Goal: Information Seeking & Learning: Check status

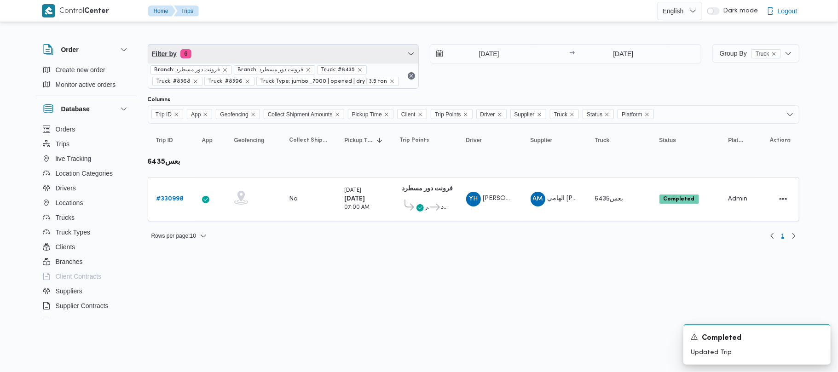
click at [235, 55] on span "Filter by 6" at bounding box center [283, 54] width 271 height 18
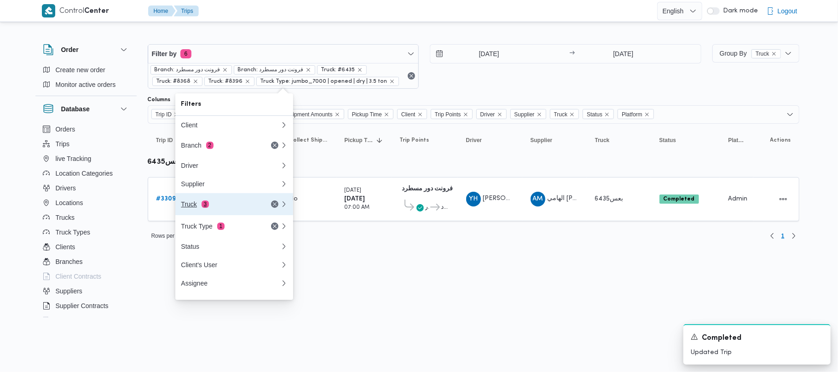
click at [199, 207] on div "Truck 3" at bounding box center [219, 204] width 77 height 7
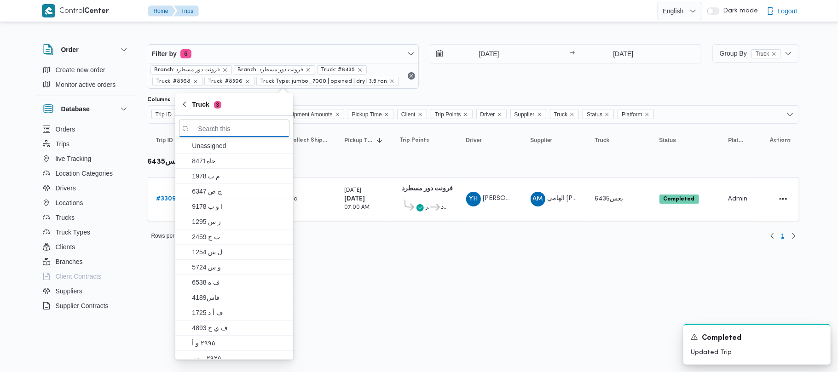
paste input "قوف2784"
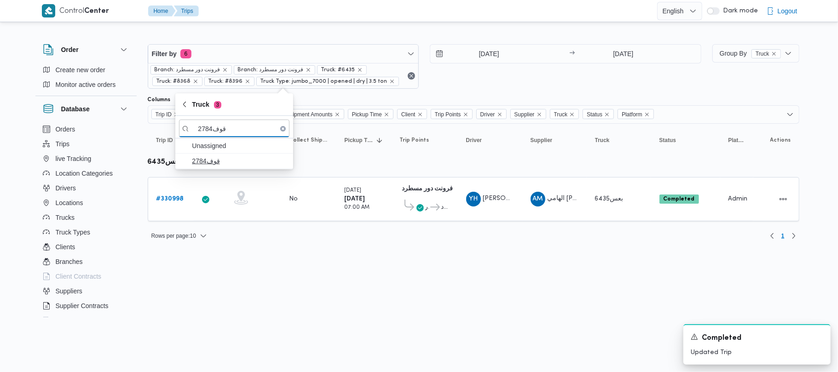
type input "قوف2784"
click at [222, 161] on span "قوف2784" at bounding box center [240, 161] width 96 height 11
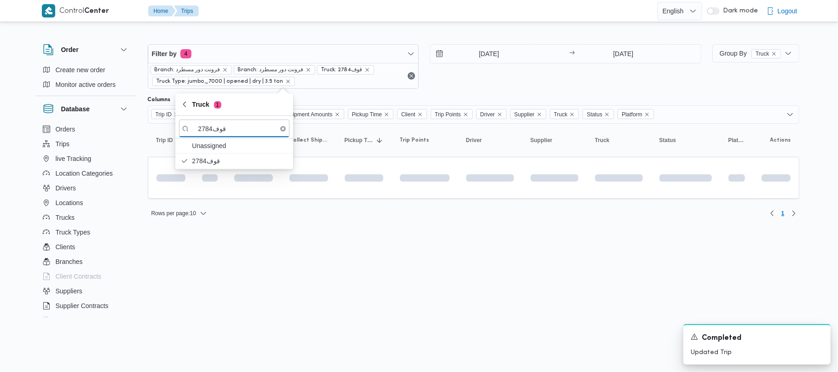
click at [227, 346] on html "Control Center Home Trips English عربي Dark mode Logout Order Create new order …" at bounding box center [419, 186] width 838 height 372
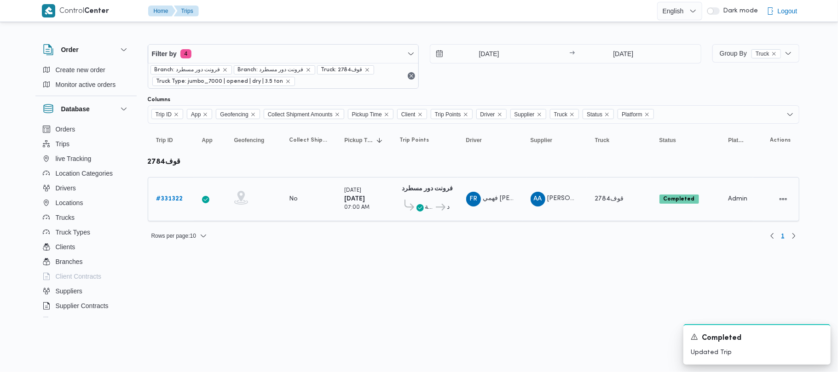
click at [170, 196] on b "# 331322" at bounding box center [169, 199] width 27 height 6
click at [287, 48] on span "Filter by 4" at bounding box center [283, 54] width 271 height 18
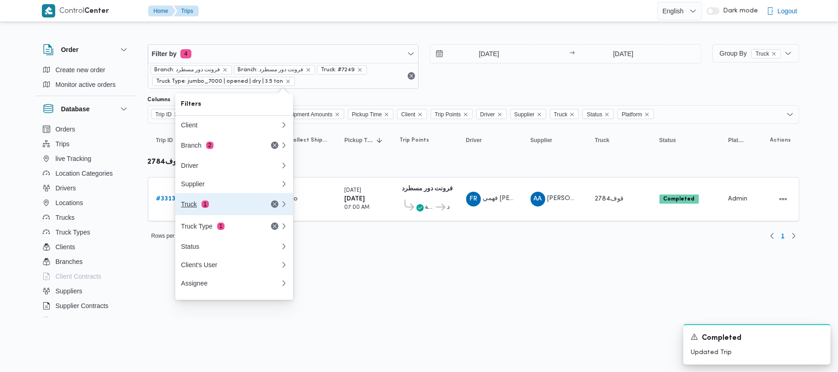
click at [238, 205] on div "Truck 1" at bounding box center [219, 204] width 77 height 7
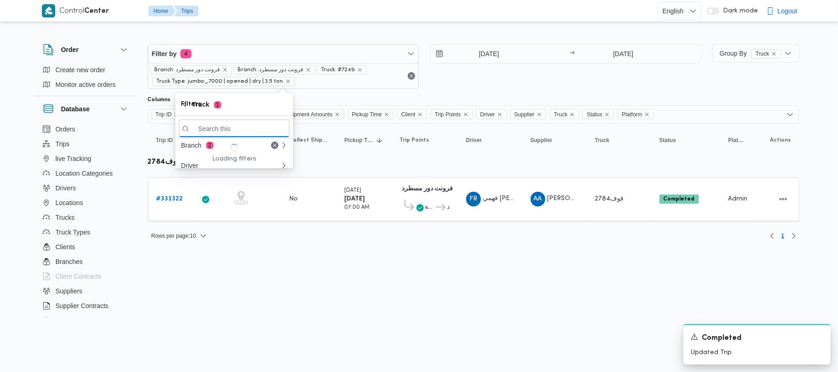
paste input "9743"
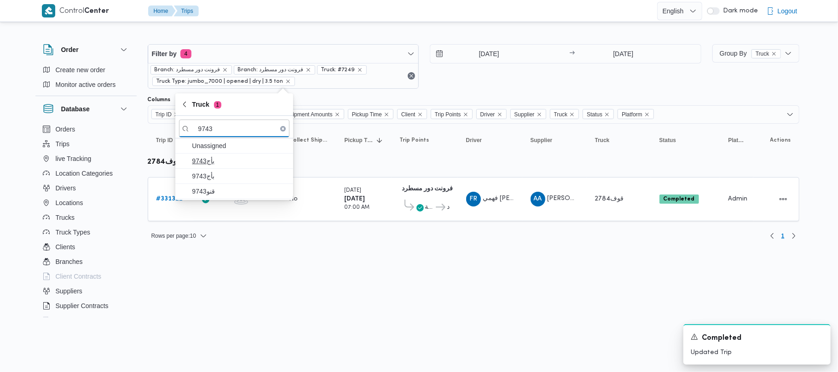
type input "9743"
click at [217, 162] on span "9743بأج" at bounding box center [240, 161] width 96 height 11
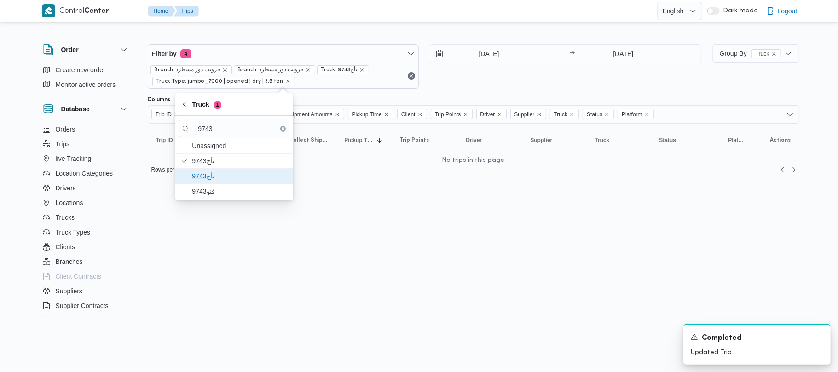
click at [216, 178] on span "9743بأج" at bounding box center [240, 176] width 96 height 11
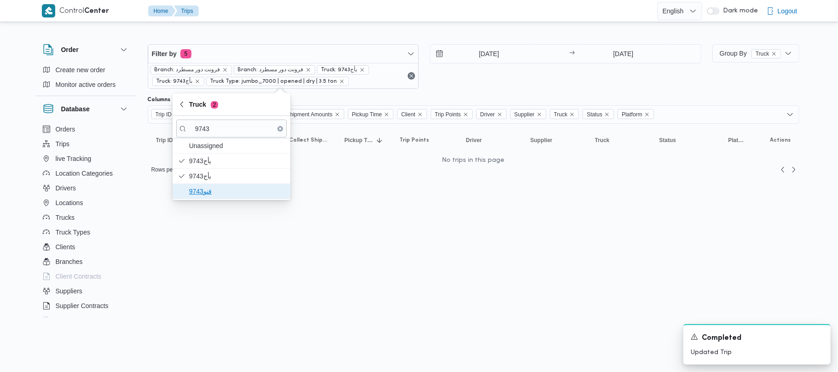
click at [208, 188] on span "قنو9743" at bounding box center [237, 191] width 96 height 11
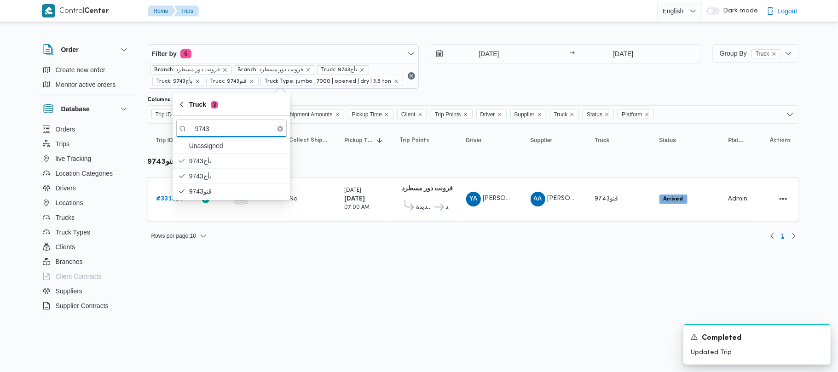
click at [256, 291] on html "Control Center Home Trips English عربي Dark mode Logout Order Create new order …" at bounding box center [419, 186] width 838 height 372
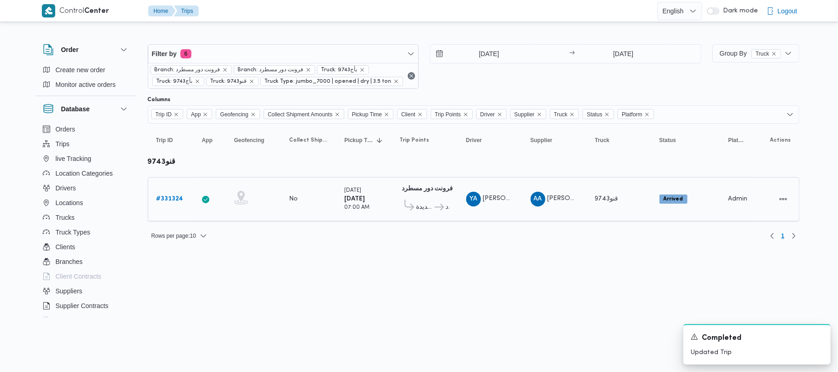
click at [451, 205] on div "فرونت دور مسطرد 01:09 AM قسم أول القاهرة الجديدة فرونت دور مسطرد" at bounding box center [424, 199] width 57 height 39
click at [422, 208] on span "قسم أول القاهرة الجديدة" at bounding box center [424, 207] width 17 height 11
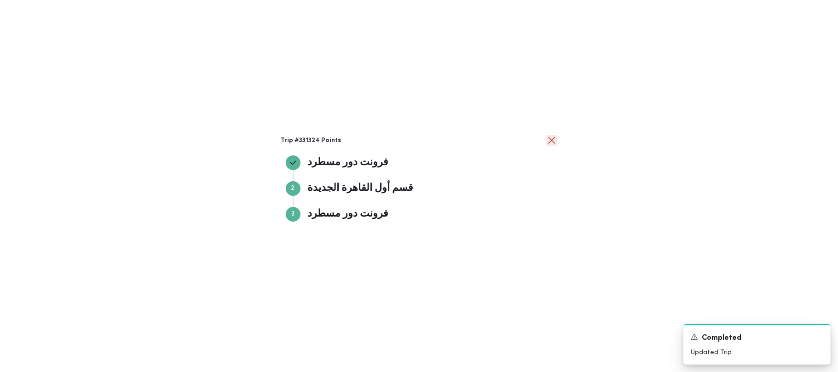
click at [549, 140] on button "close" at bounding box center [551, 140] width 11 height 11
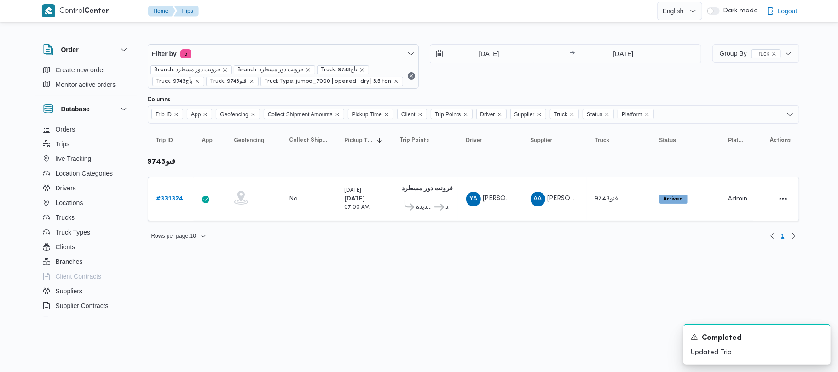
click at [231, 38] on div at bounding box center [473, 36] width 651 height 15
click at [490, 54] on input "[DATE]" at bounding box center [482, 54] width 104 height 18
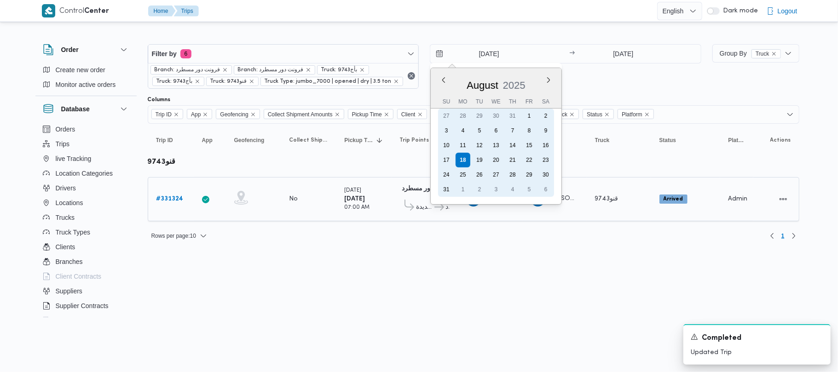
click at [444, 159] on div "17" at bounding box center [446, 160] width 15 height 15
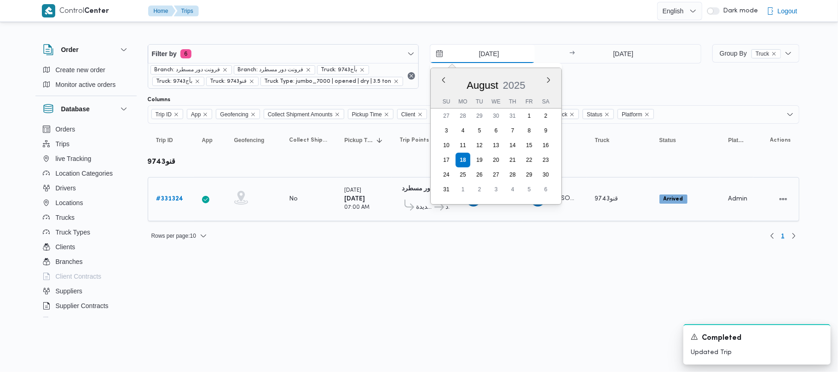
type input "[DATE]"
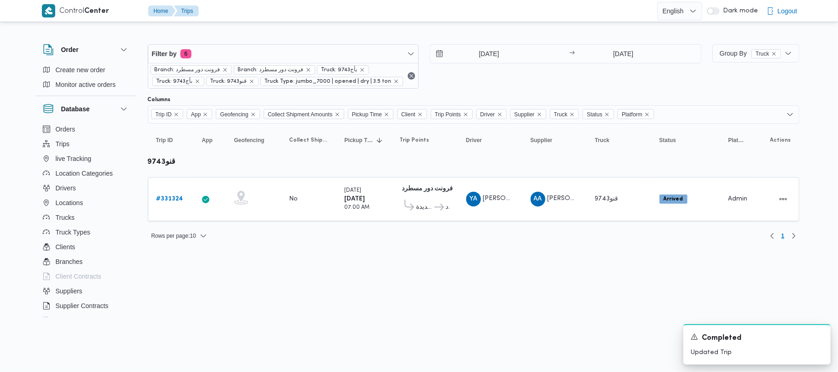
click at [505, 97] on div "Columns" at bounding box center [473, 99] width 651 height 7
click at [360, 297] on html "Control Center Home Trips English عربي Dark mode Logout Order Create new order …" at bounding box center [419, 186] width 838 height 372
